Goal: Transaction & Acquisition: Book appointment/travel/reservation

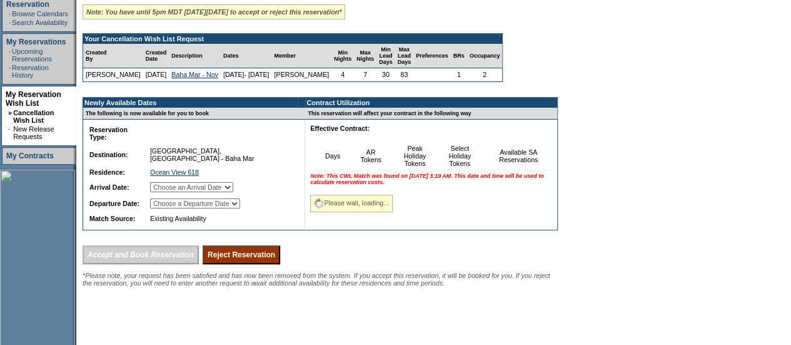
scroll to position [220, 0]
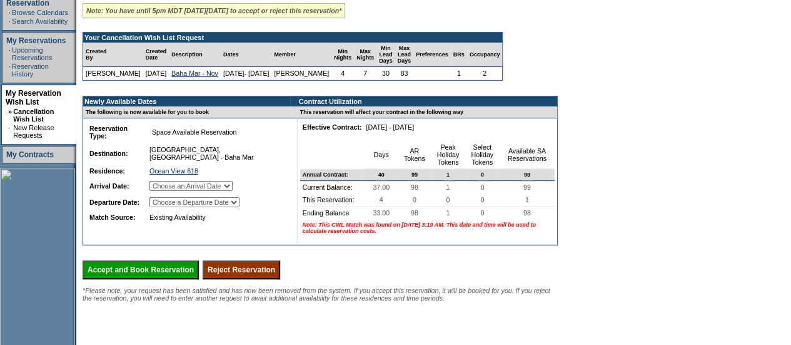
click at [233, 186] on select "Choose an Arrival Date Tuesday, November 4, 2025 Wednesday, November 5, 2025 Th…" at bounding box center [191, 186] width 83 height 10
select select "11/04/2025"
click at [164, 182] on select "Choose an Arrival Date Tuesday, November 4, 2025 Wednesday, November 5, 2025 Th…" at bounding box center [191, 186] width 83 height 10
click at [240, 203] on select "Choose a Departure Date Wednesday, November 5, 2025 Thursday, November 6, 2025 …" at bounding box center [195, 202] width 90 height 10
select select "11/08/2025"
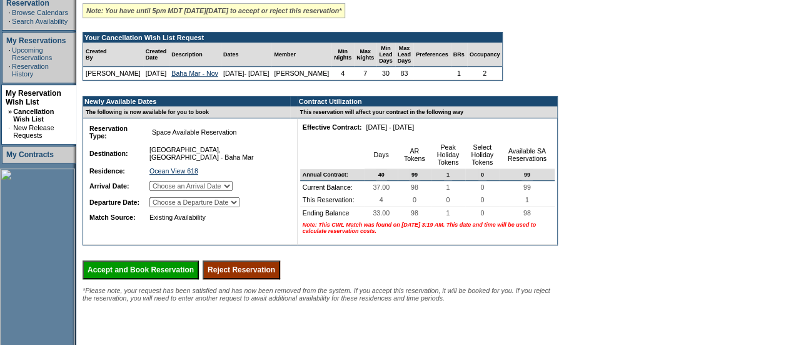
click at [165, 207] on select "Choose a Departure Date Wednesday, November 5, 2025 Thursday, November 6, 2025 …" at bounding box center [195, 202] width 90 height 10
click at [176, 278] on input "Accept and Book Reservation" at bounding box center [141, 269] width 116 height 19
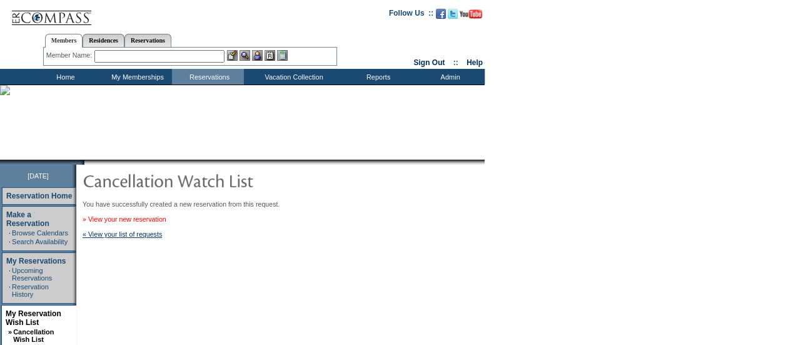
click at [166, 217] on link "» View your new reservation" at bounding box center [125, 219] width 84 height 8
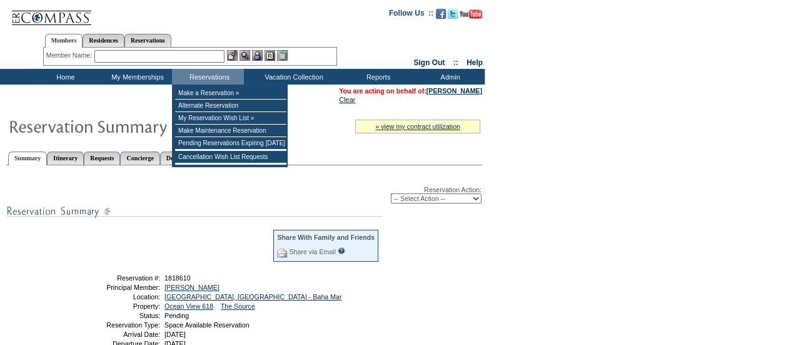
click at [201, 58] on input "text" at bounding box center [159, 56] width 130 height 13
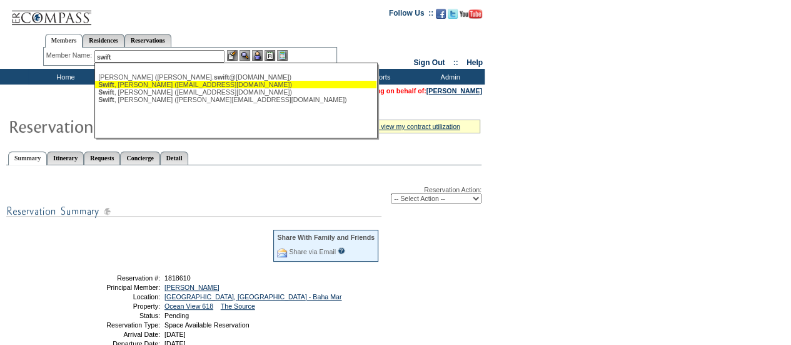
click at [146, 87] on div "[PERSON_NAME] ([EMAIL_ADDRESS][DOMAIN_NAME])" at bounding box center [235, 85] width 275 height 8
type input "[PERSON_NAME] ([EMAIL_ADDRESS][DOMAIN_NAME])"
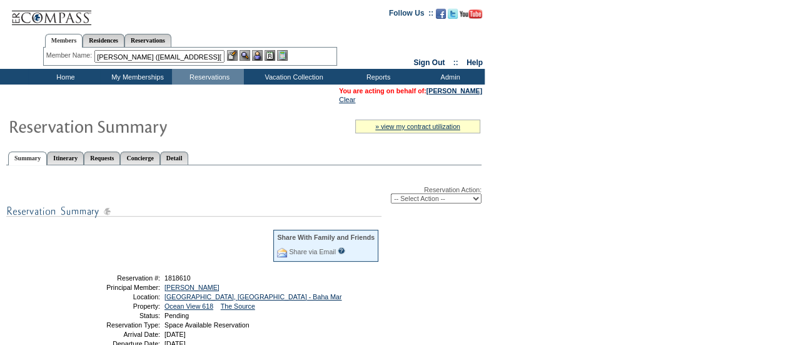
click at [250, 58] on img at bounding box center [245, 55] width 11 height 11
